Goal: Transaction & Acquisition: Book appointment/travel/reservation

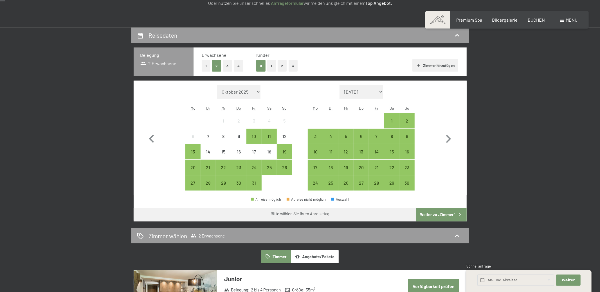
scroll to position [118, 0]
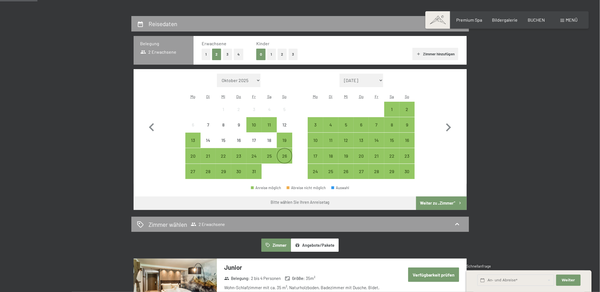
click at [281, 156] on div "26" at bounding box center [284, 161] width 14 height 14
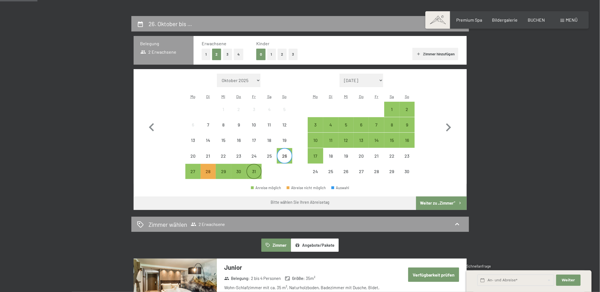
click at [253, 170] on div "31" at bounding box center [254, 176] width 14 height 14
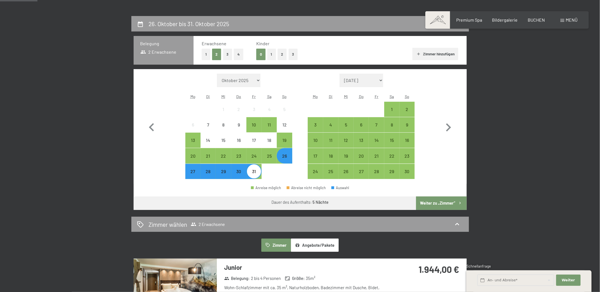
click at [273, 53] on button "1" at bounding box center [271, 55] width 9 height 12
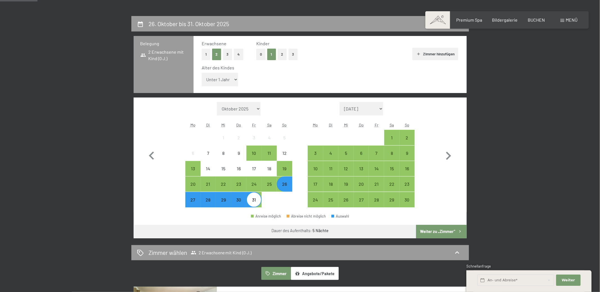
click at [202, 73] on select "Unter 1 Jahr 1 Jahr 2 Jahre 3 Jahre 4 Jahre 5 Jahre 6 Jahre 7 Jahre 8 Jahre 9 J…" at bounding box center [220, 79] width 37 height 13
select select "6"
click option "6 Jahre" at bounding box center [0, 0] width 0 height 0
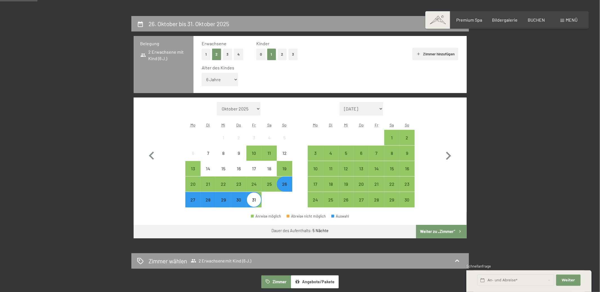
click at [434, 231] on button "Weiter zu „Zimmer“" at bounding box center [441, 231] width 50 height 13
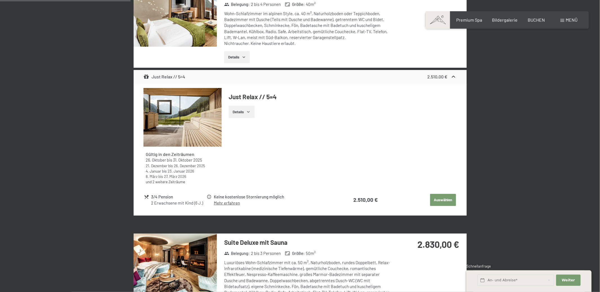
scroll to position [459, 0]
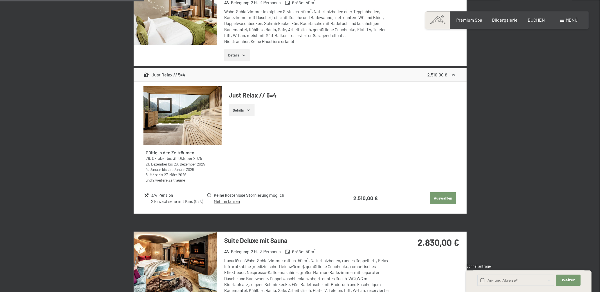
click at [448, 197] on button "Auswählen" at bounding box center [443, 198] width 26 height 12
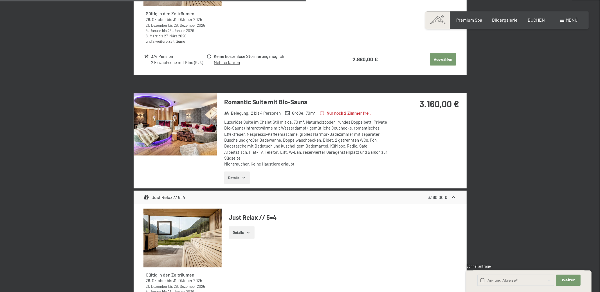
scroll to position [1002, 0]
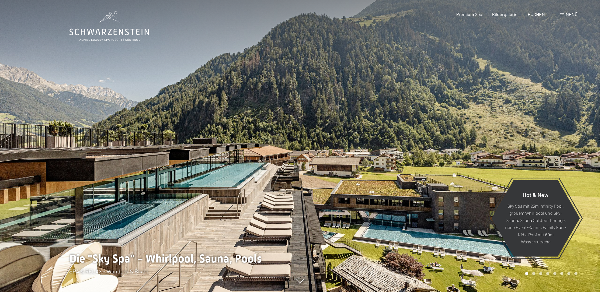
click at [564, 14] on div "Menü" at bounding box center [568, 14] width 17 height 6
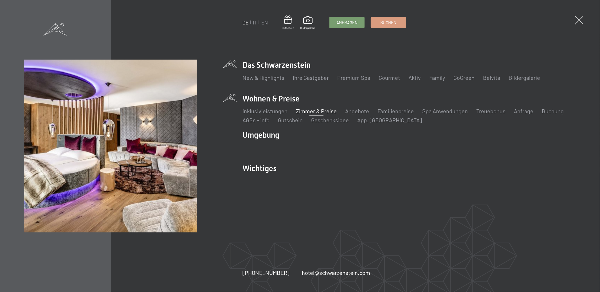
click at [315, 111] on link "Zimmer & Preise" at bounding box center [316, 111] width 41 height 7
